Goal: Entertainment & Leisure: Consume media (video, audio)

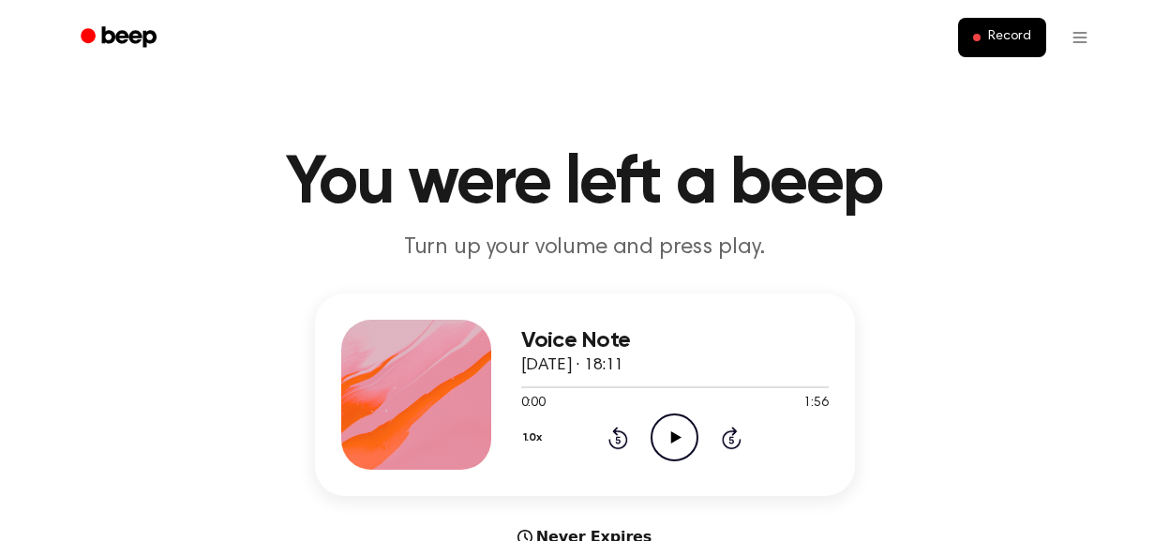
click at [677, 441] on icon "Play Audio" at bounding box center [675, 437] width 48 height 48
click at [682, 436] on icon "Play Audio" at bounding box center [675, 437] width 48 height 48
click at [673, 441] on icon at bounding box center [676, 437] width 10 height 12
click at [689, 452] on icon "Pause Audio" at bounding box center [675, 437] width 48 height 48
click at [673, 429] on icon "Play Audio" at bounding box center [675, 437] width 48 height 48
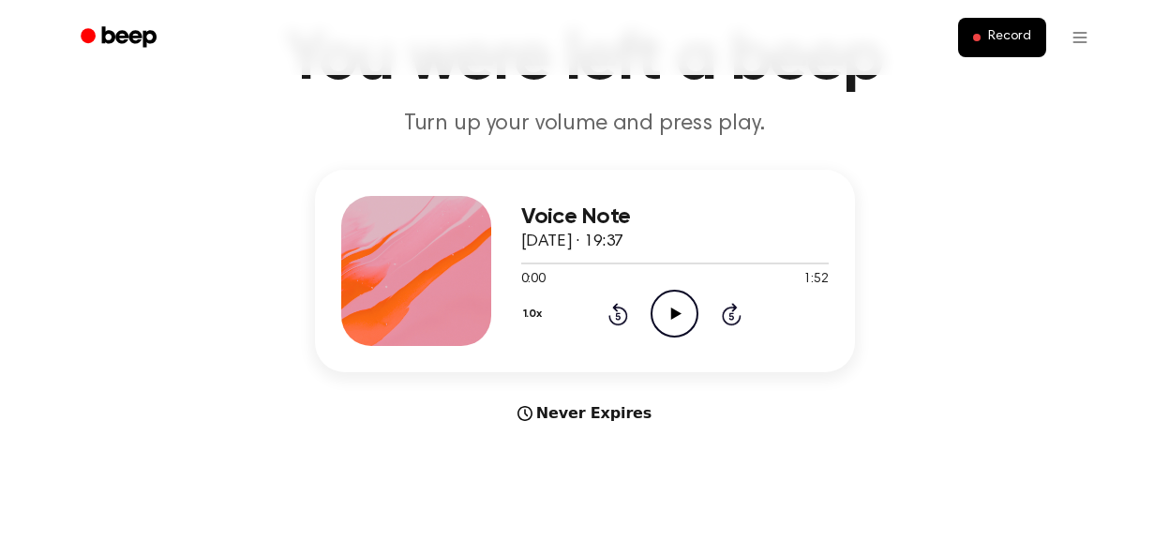
scroll to position [130, 0]
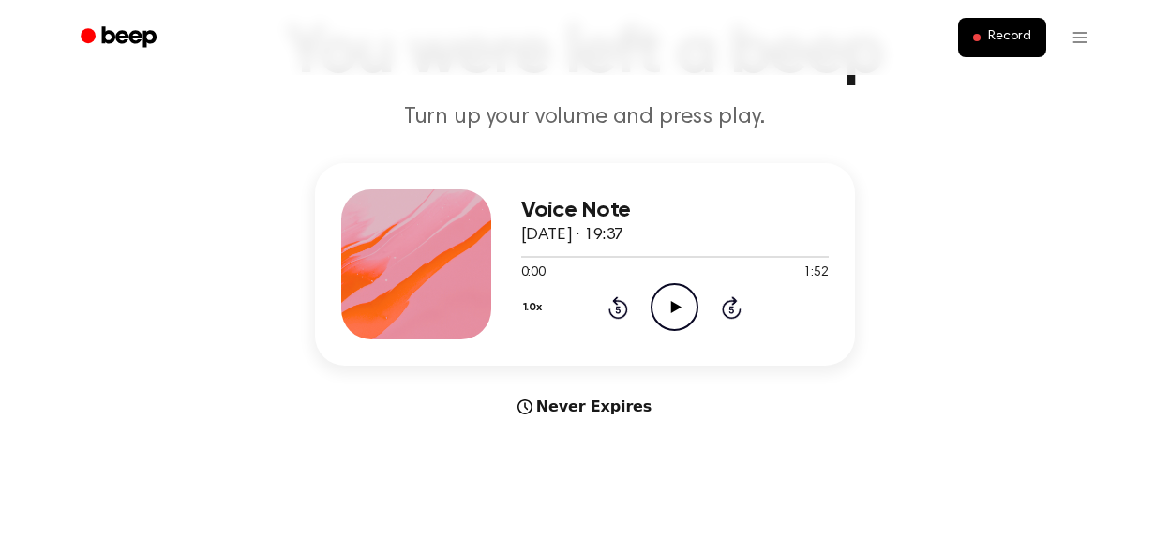
click at [672, 314] on icon "Play Audio" at bounding box center [675, 307] width 48 height 48
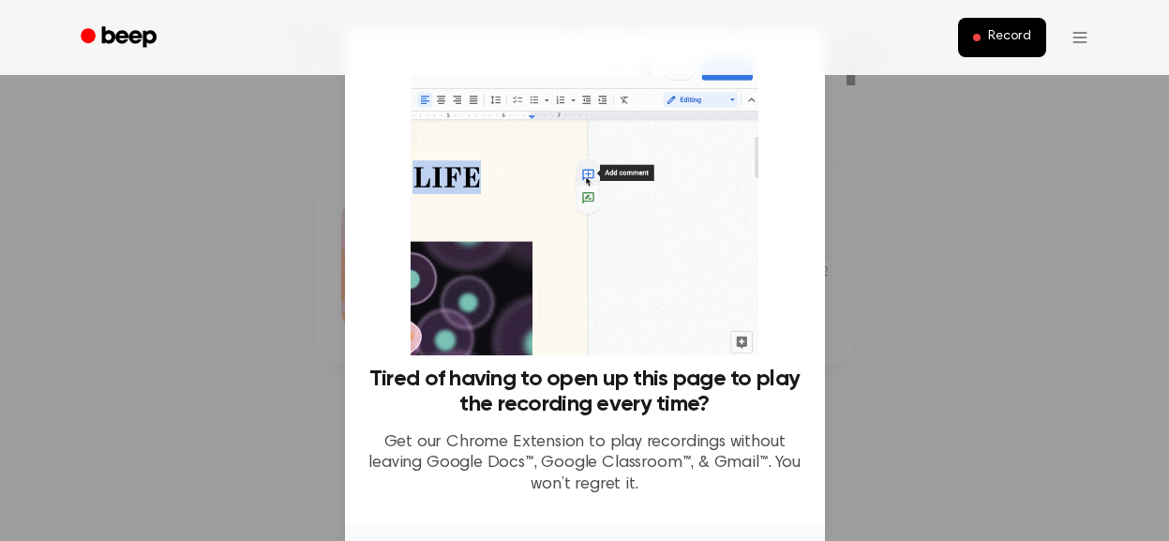
click at [194, 313] on div at bounding box center [584, 270] width 1169 height 541
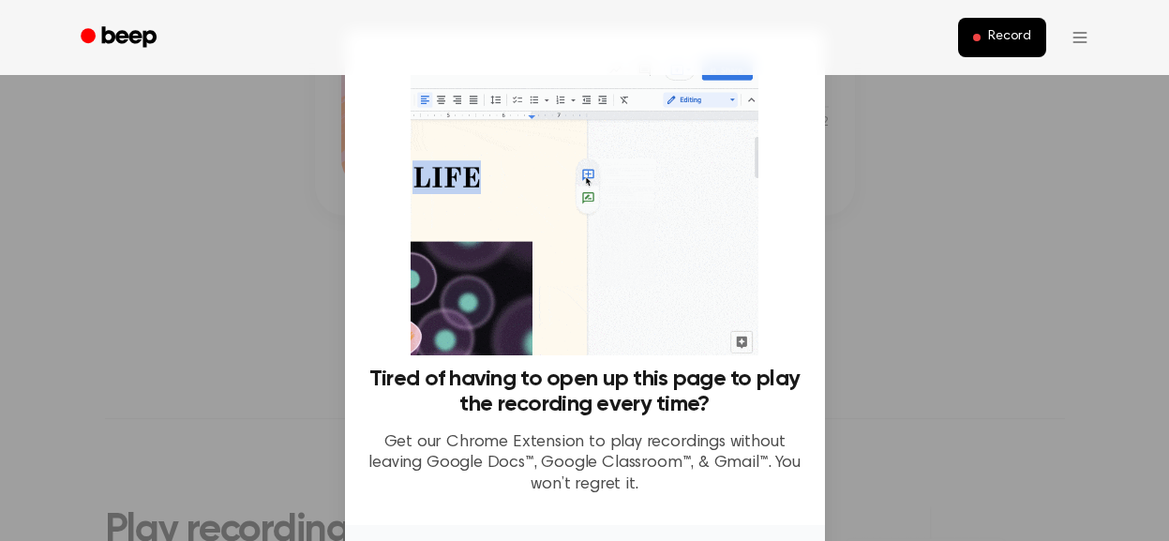
scroll to position [272, 0]
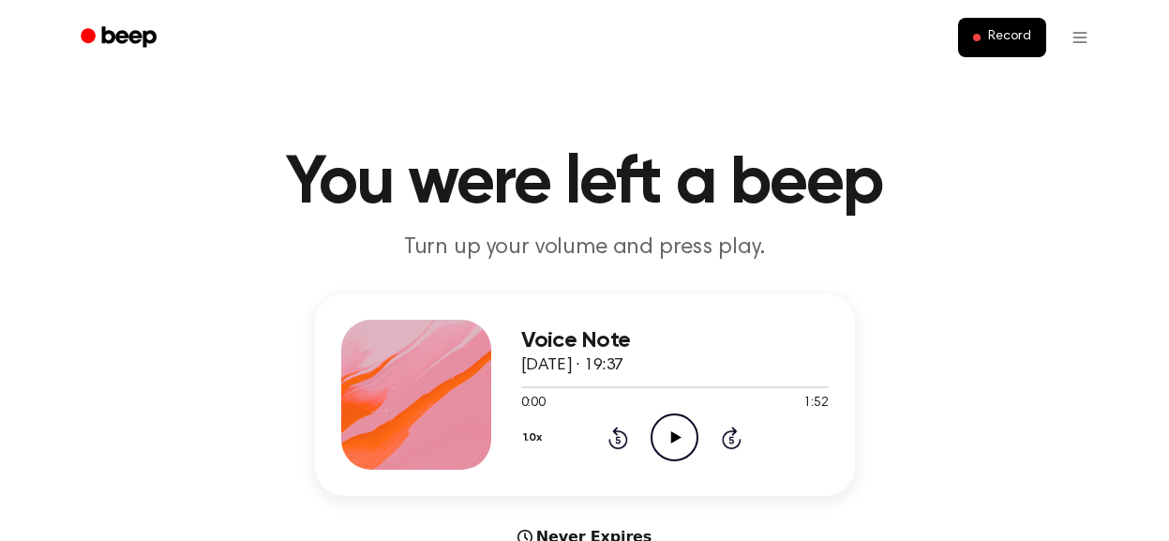
click at [672, 439] on icon at bounding box center [676, 437] width 10 height 12
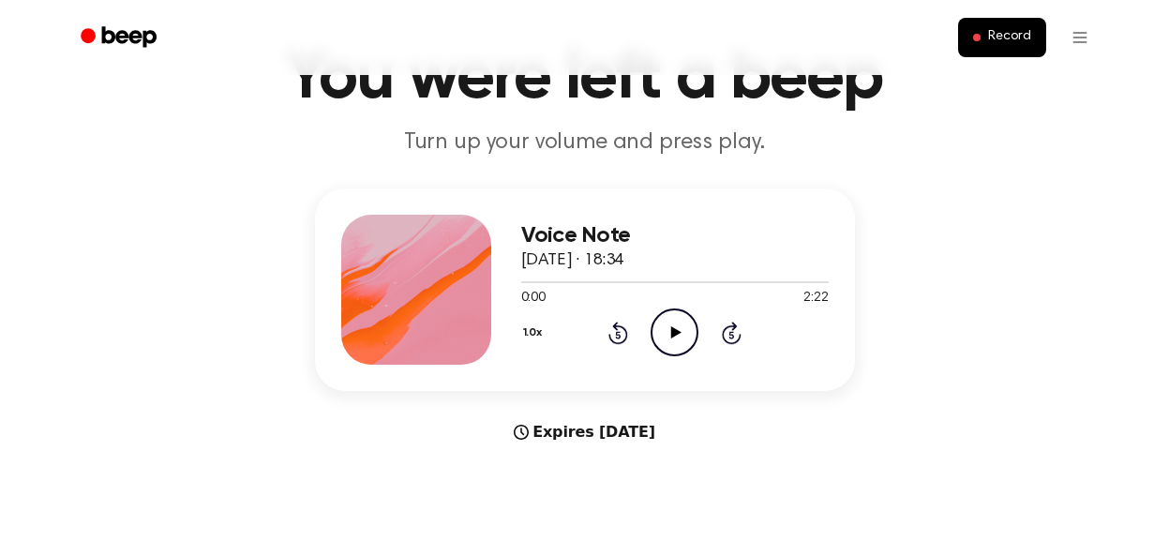
scroll to position [113, 0]
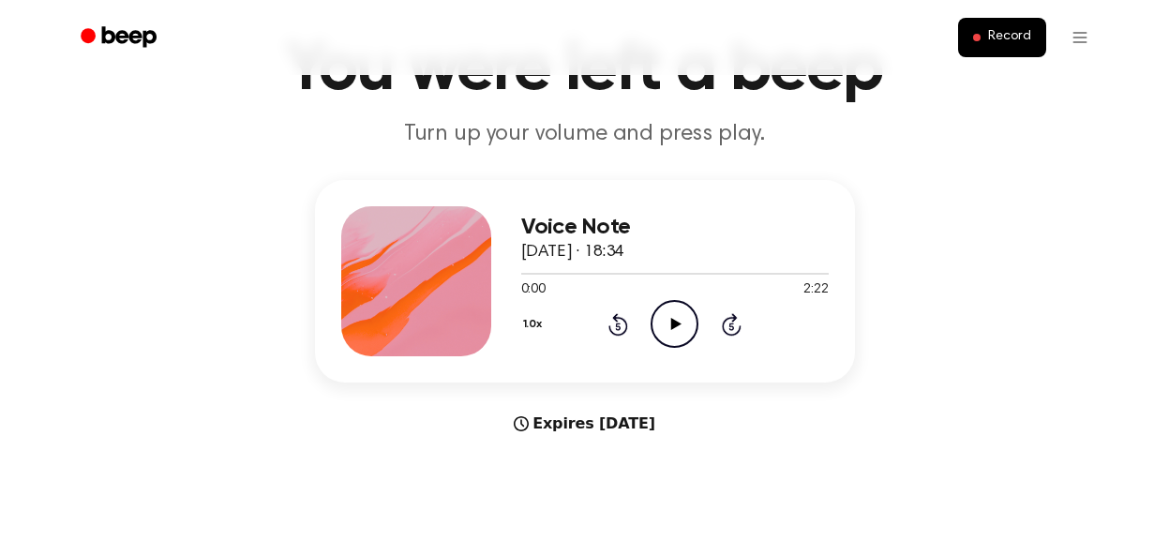
click at [673, 323] on icon at bounding box center [676, 324] width 10 height 12
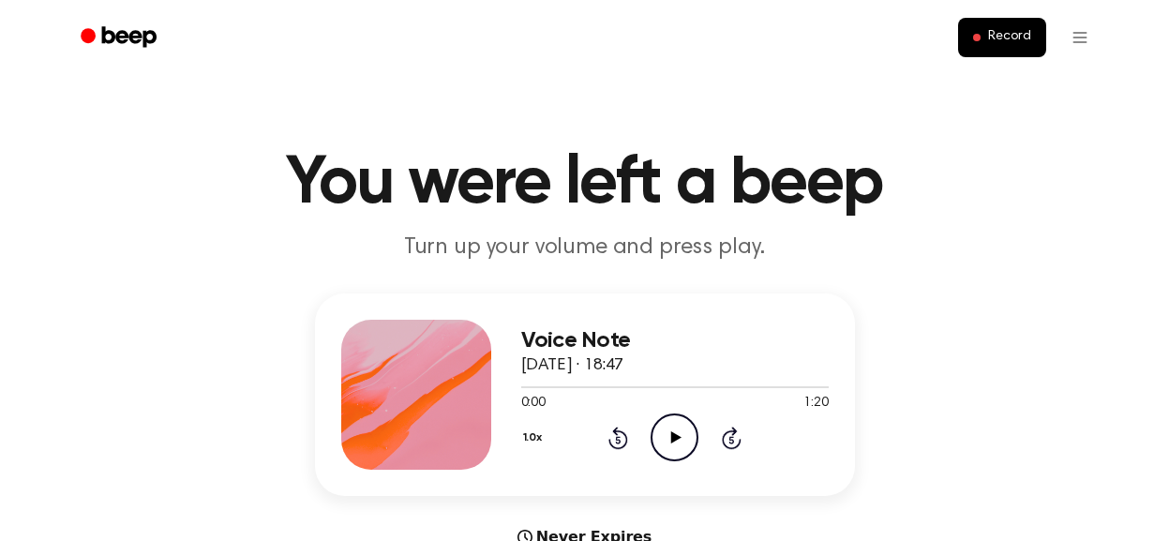
click at [667, 442] on icon "Play Audio" at bounding box center [675, 437] width 48 height 48
click at [676, 439] on icon at bounding box center [676, 437] width 10 height 12
click at [677, 450] on icon "Play Audio" at bounding box center [675, 437] width 48 height 48
click at [677, 445] on icon "Pause Audio" at bounding box center [675, 437] width 48 height 48
click at [671, 438] on icon at bounding box center [676, 437] width 10 height 12
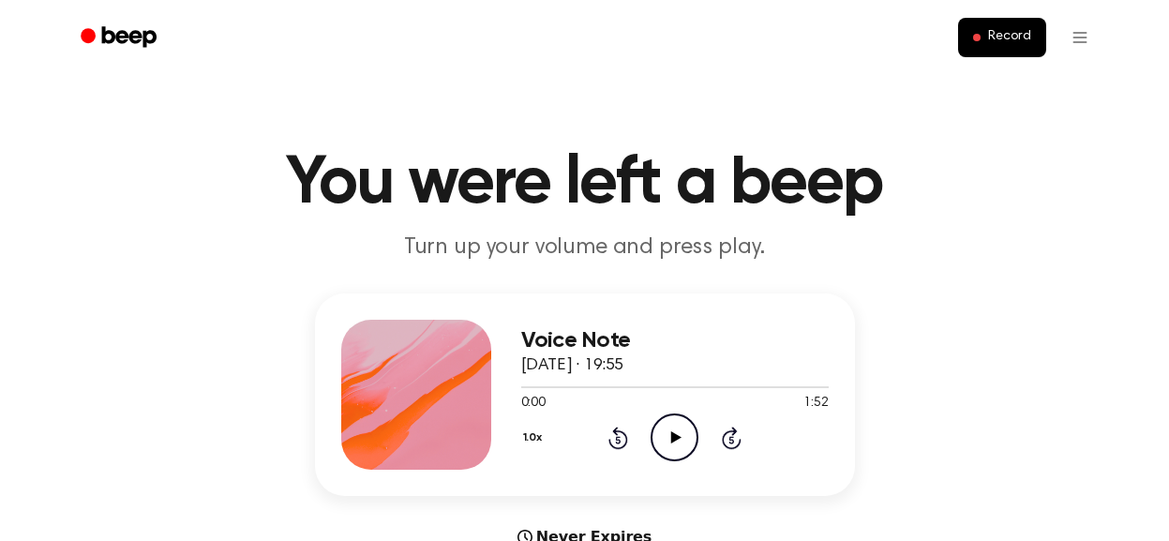
click at [681, 436] on icon "Play Audio" at bounding box center [675, 437] width 48 height 48
click at [672, 444] on icon "Pause Audio" at bounding box center [675, 437] width 48 height 48
click at [670, 427] on icon "Play Audio" at bounding box center [675, 437] width 48 height 48
click at [674, 440] on icon at bounding box center [676, 437] width 10 height 12
click at [681, 443] on icon "Play Audio" at bounding box center [675, 437] width 48 height 48
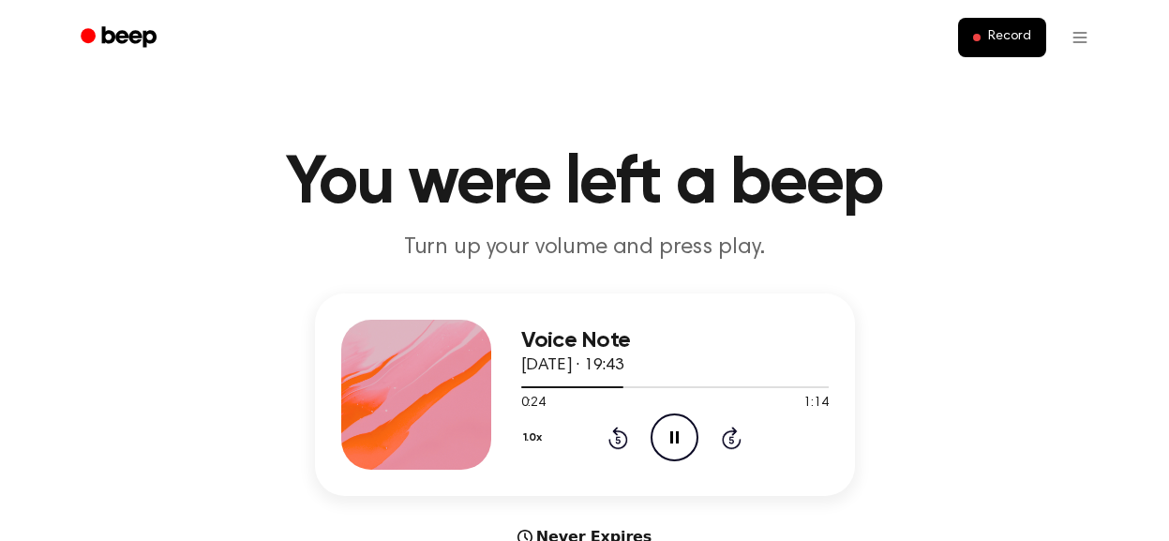
click at [669, 446] on icon "Pause Audio" at bounding box center [675, 437] width 48 height 48
click at [673, 442] on icon "Play Audio" at bounding box center [675, 437] width 48 height 48
click at [674, 441] on icon at bounding box center [676, 437] width 10 height 12
